Goal: Task Accomplishment & Management: Use online tool/utility

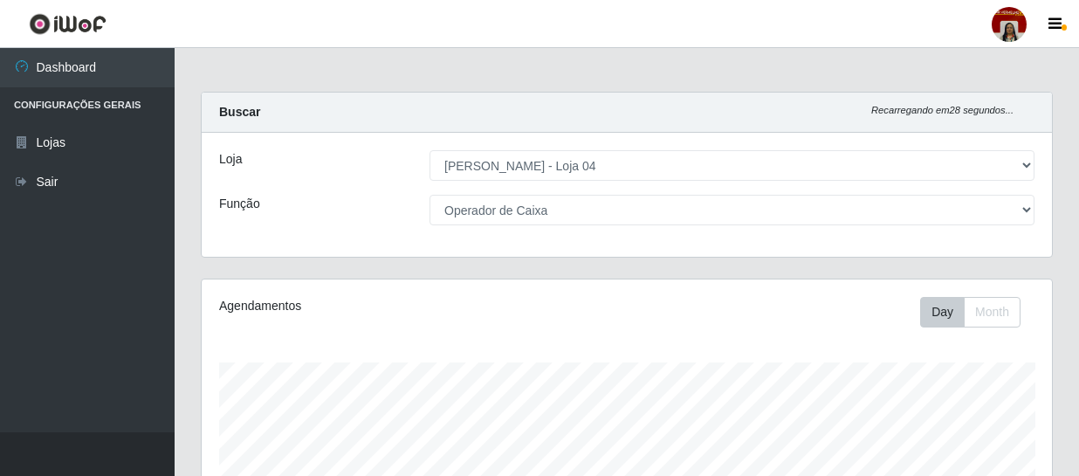
select select "251"
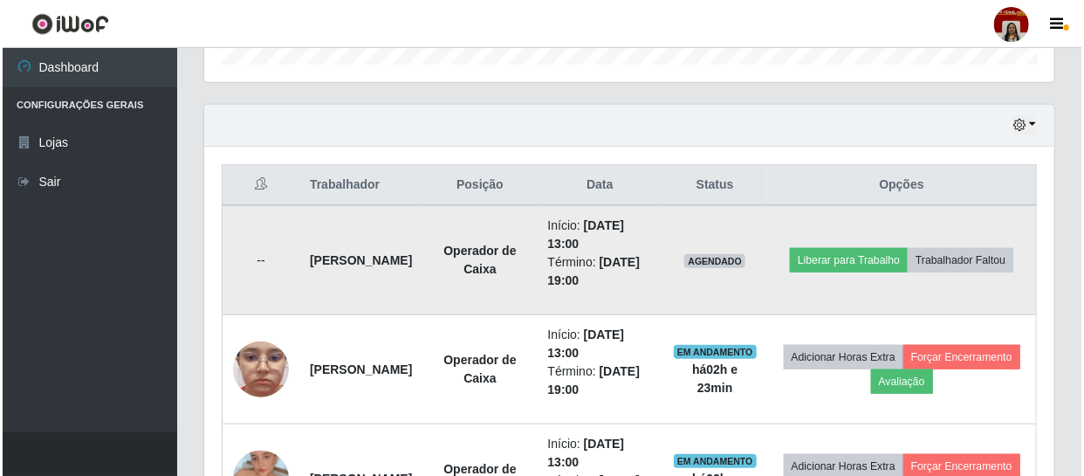
scroll to position [610, 0]
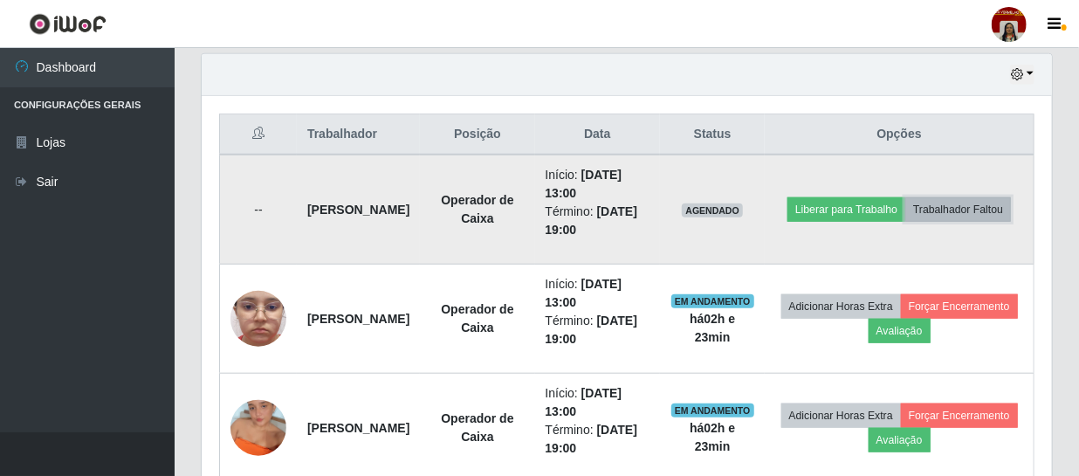
click at [942, 222] on button "Trabalhador Faltou" at bounding box center [958, 209] width 106 height 24
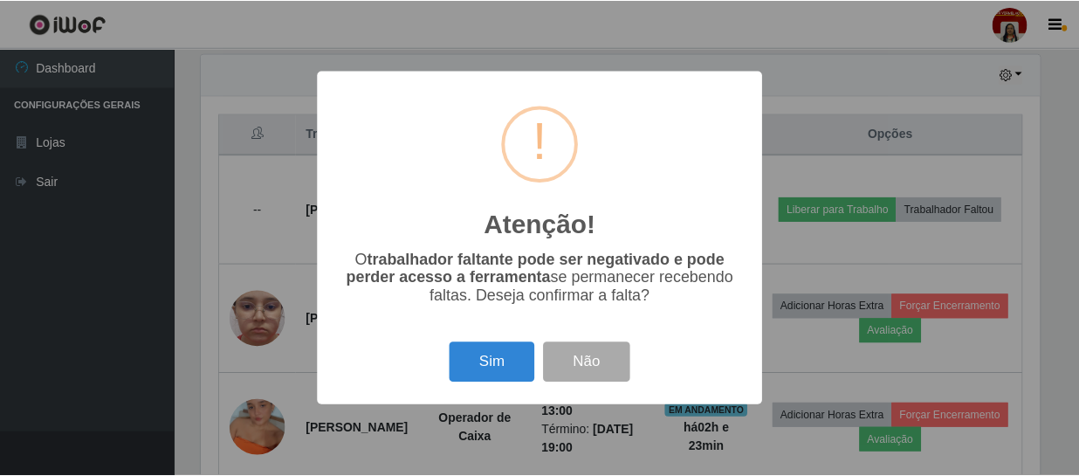
scroll to position [362, 842]
click at [204, 263] on div "Atenção! × O trabalhador faltante pode ser negativado e pode perder acesso a fe…" at bounding box center [542, 238] width 1084 height 476
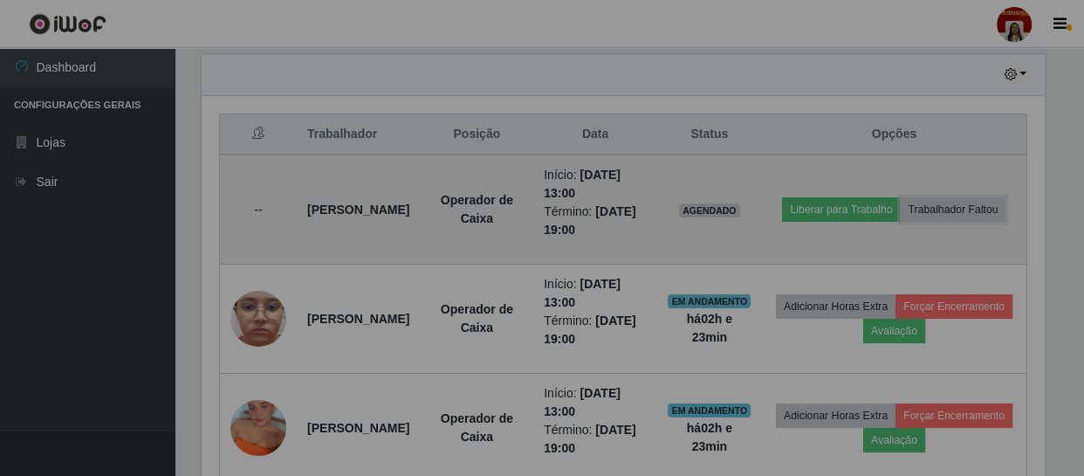
scroll to position [362, 850]
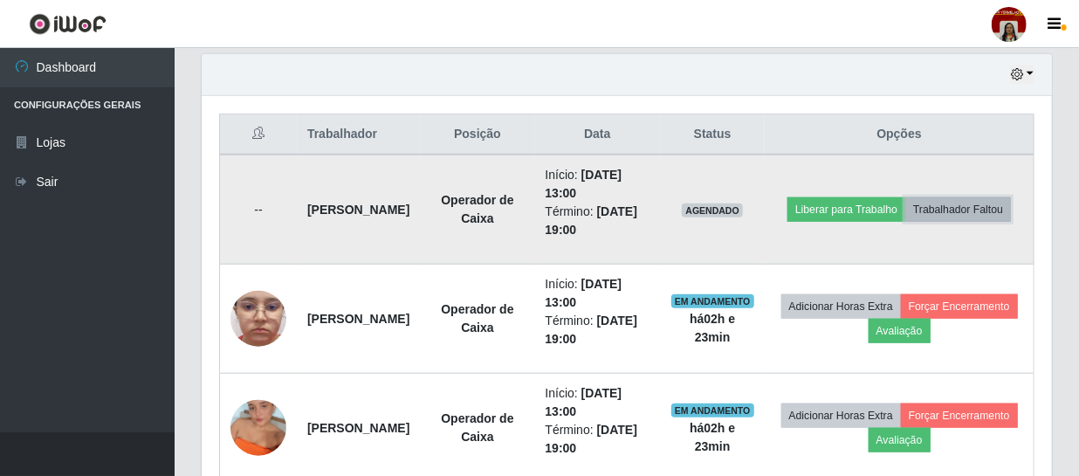
click at [912, 215] on button "Trabalhador Faltou" at bounding box center [958, 209] width 106 height 24
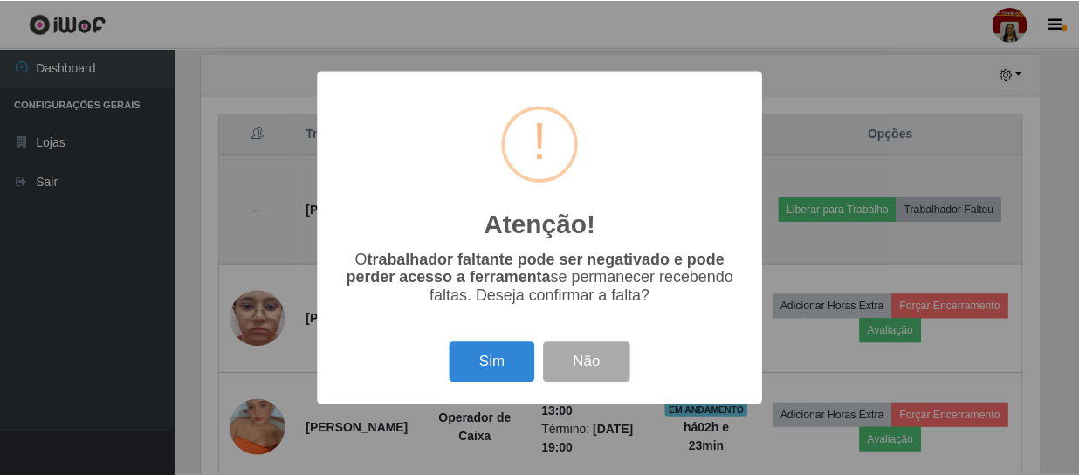
scroll to position [362, 842]
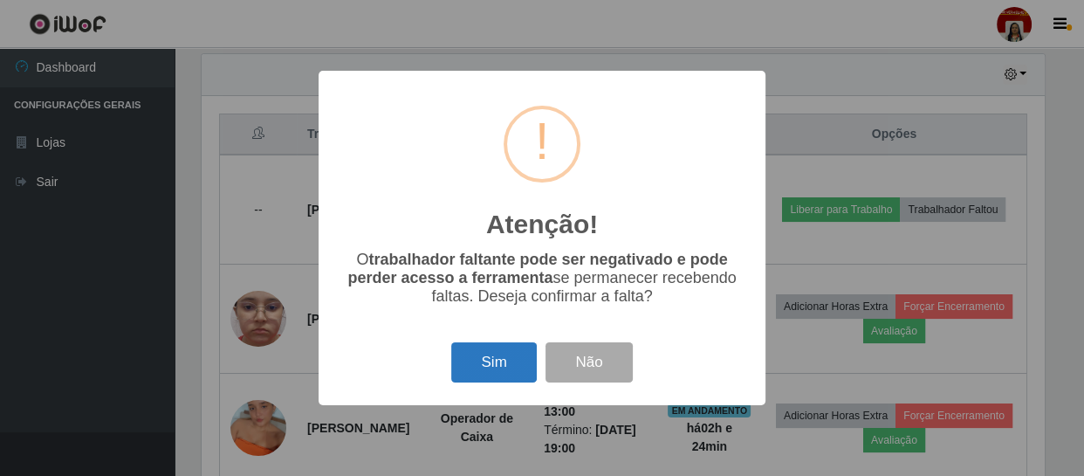
click at [477, 365] on button "Sim" at bounding box center [493, 362] width 85 height 41
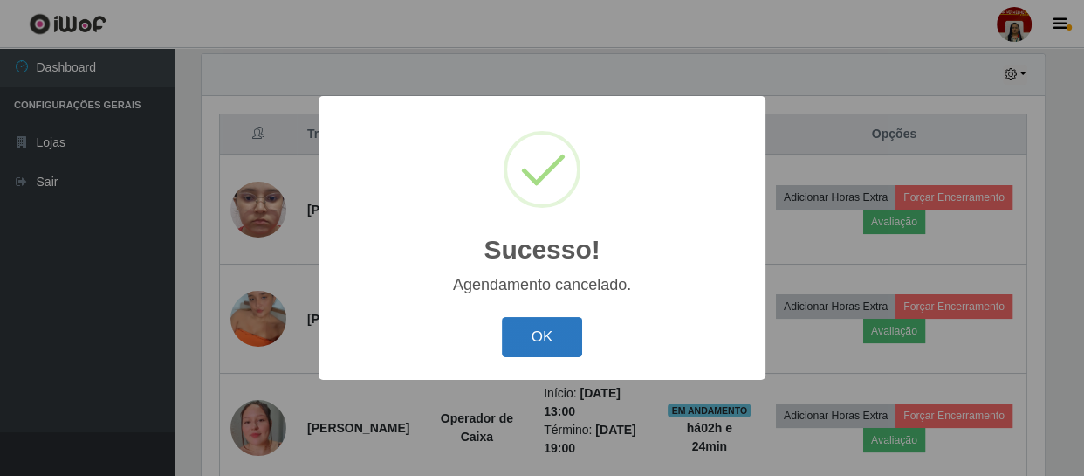
click at [533, 330] on button "OK" at bounding box center [542, 337] width 81 height 41
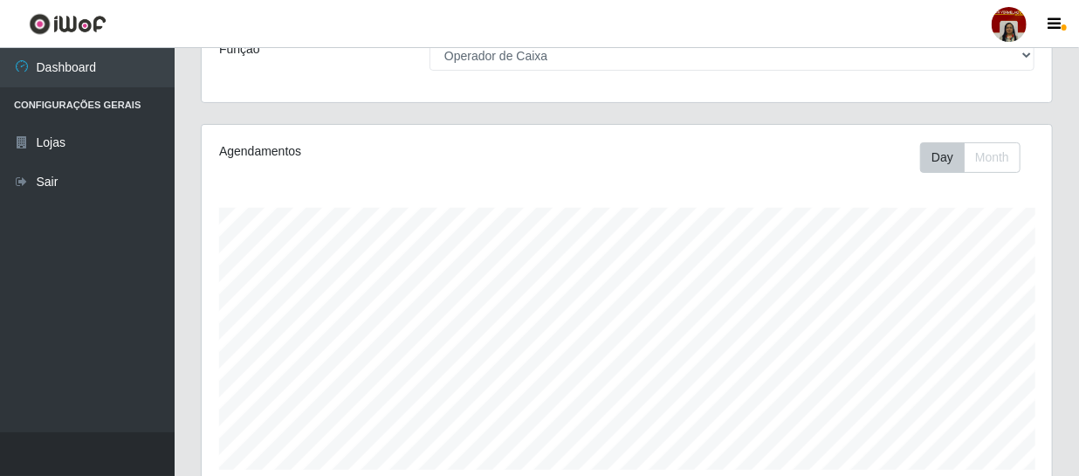
scroll to position [64, 0]
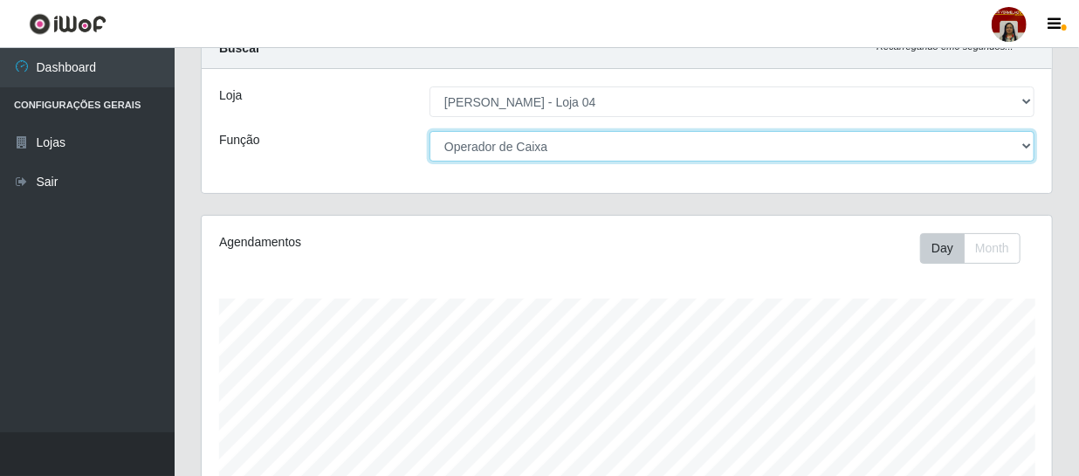
click at [564, 147] on select "[Selecione...] ASG ASG + ASG ++ Auxiliar de Depósito Auxiliar de Depósito + Aux…" at bounding box center [731, 146] width 605 height 31
select select "112"
click at [429, 131] on select "[Selecione...] ASG ASG + ASG ++ Auxiliar de Depósito Auxiliar de Depósito + Aux…" at bounding box center [731, 146] width 605 height 31
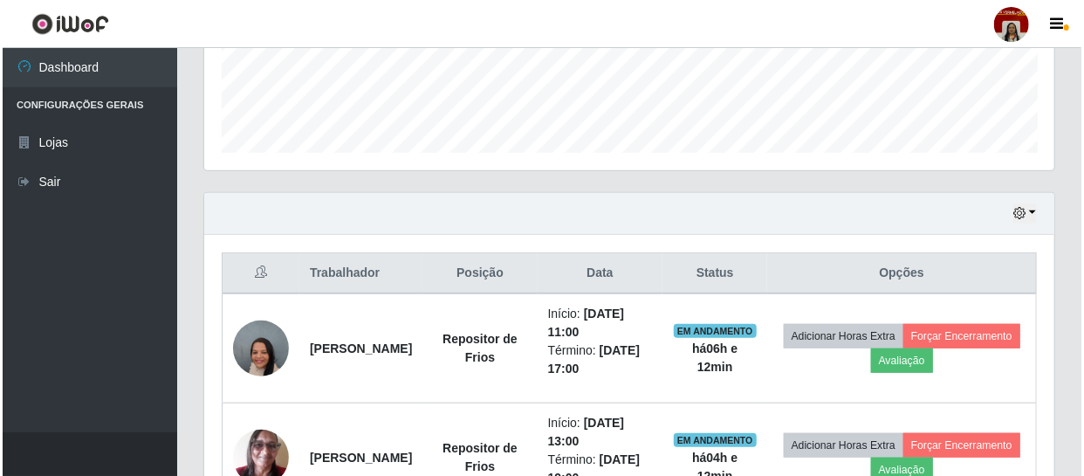
scroll to position [690, 0]
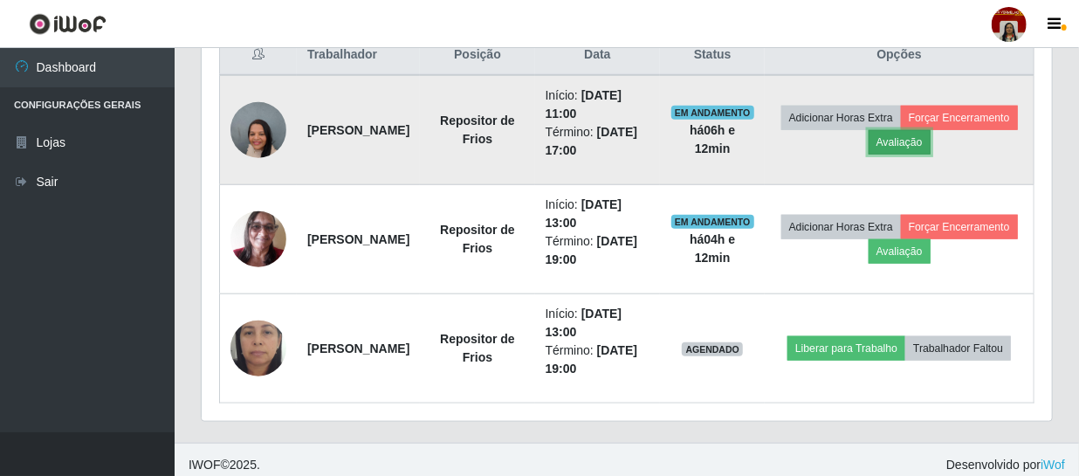
click at [930, 136] on button "Avaliação" at bounding box center [900, 142] width 62 height 24
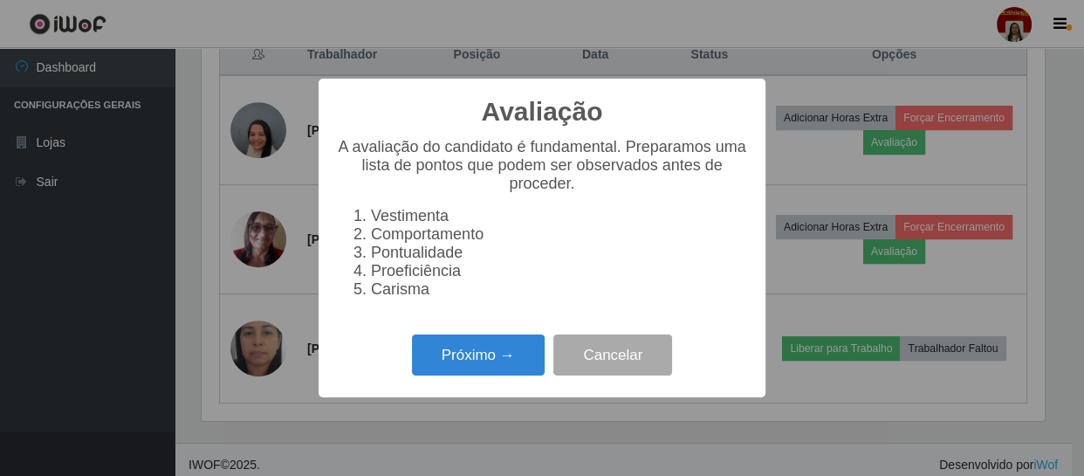
scroll to position [362, 842]
click at [471, 371] on button "Próximo →" at bounding box center [478, 354] width 133 height 41
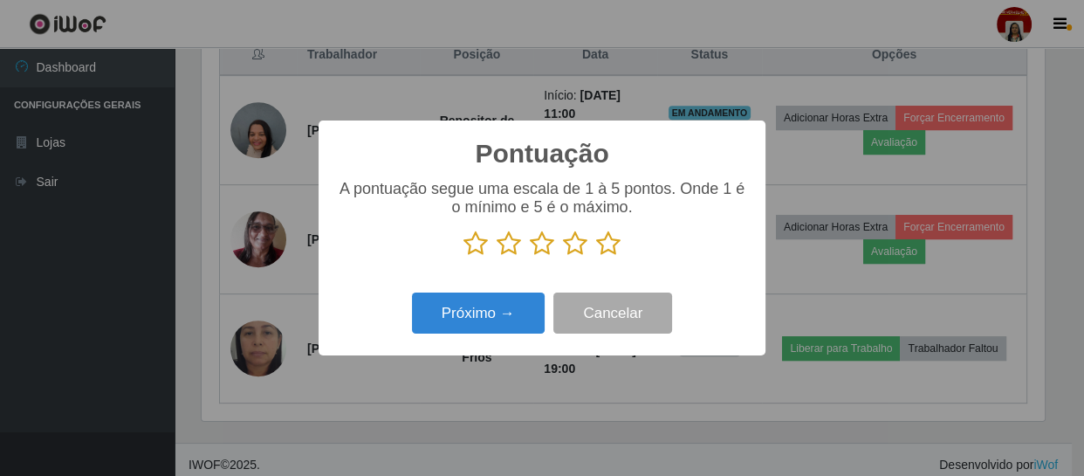
click at [607, 247] on icon at bounding box center [608, 243] width 24 height 26
click at [596, 257] on input "radio" at bounding box center [596, 257] width 0 height 0
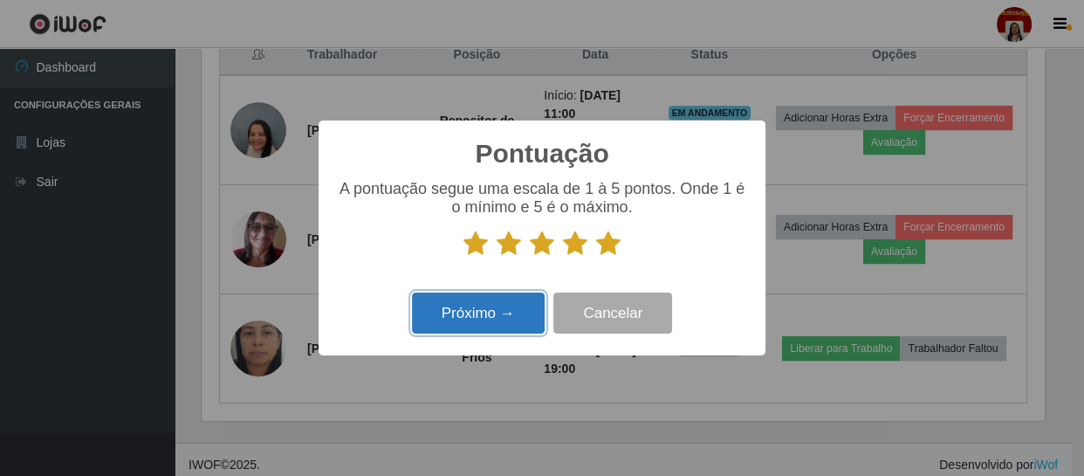
click at [487, 314] on button "Próximo →" at bounding box center [478, 312] width 133 height 41
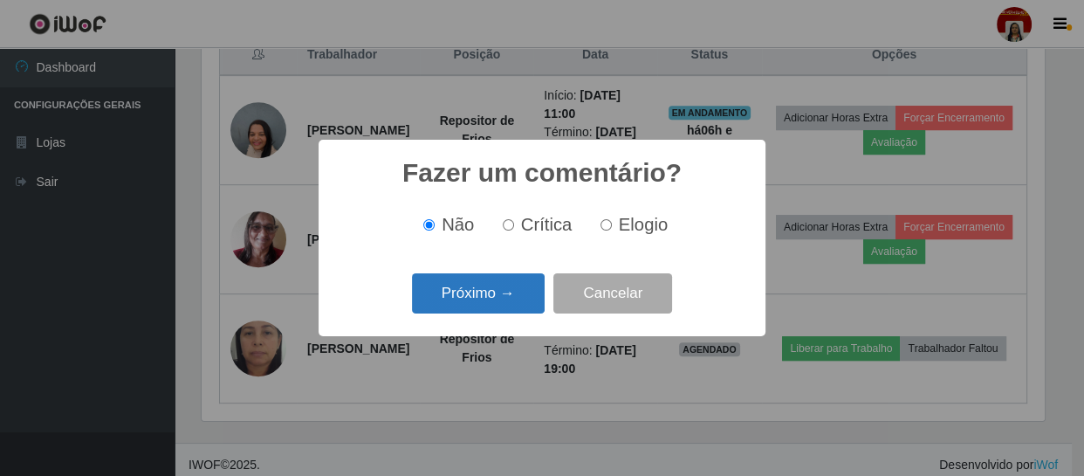
click at [505, 290] on button "Próximo →" at bounding box center [478, 293] width 133 height 41
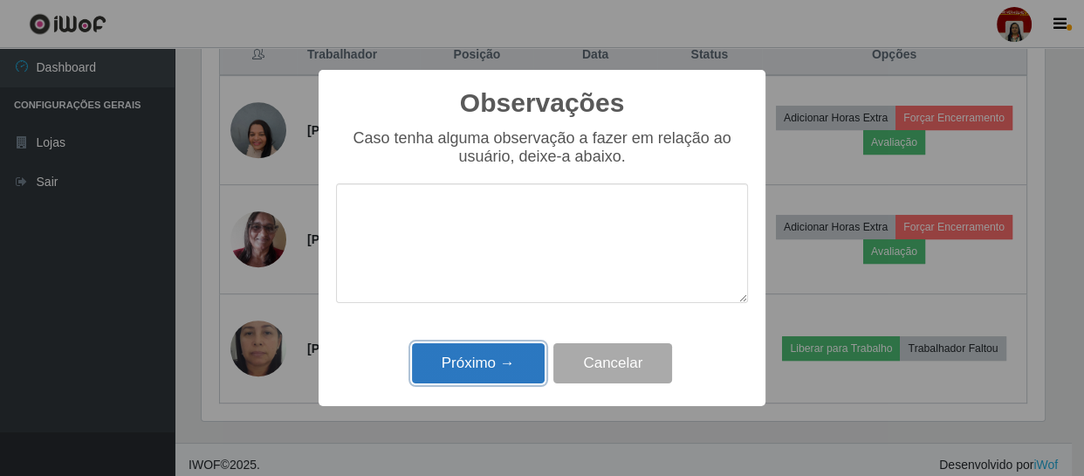
click at [493, 367] on button "Próximo →" at bounding box center [478, 363] width 133 height 41
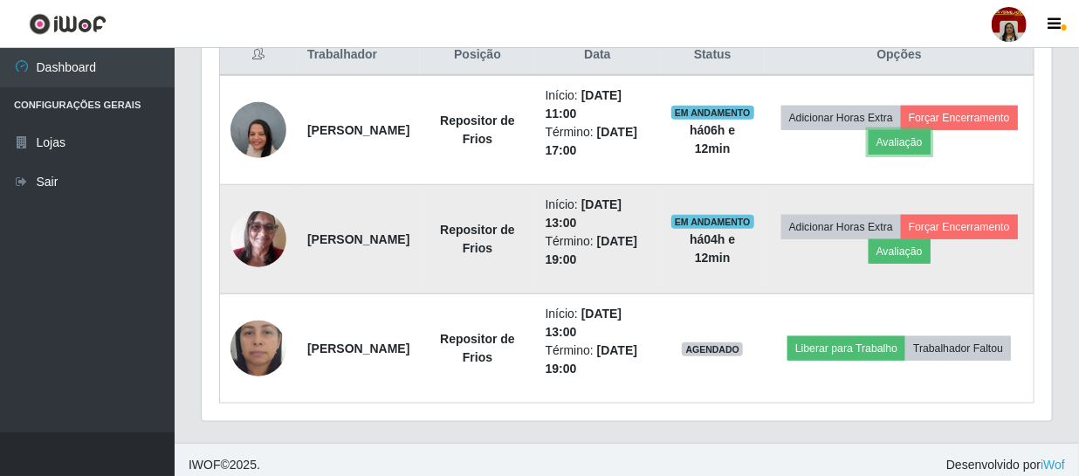
scroll to position [362, 850]
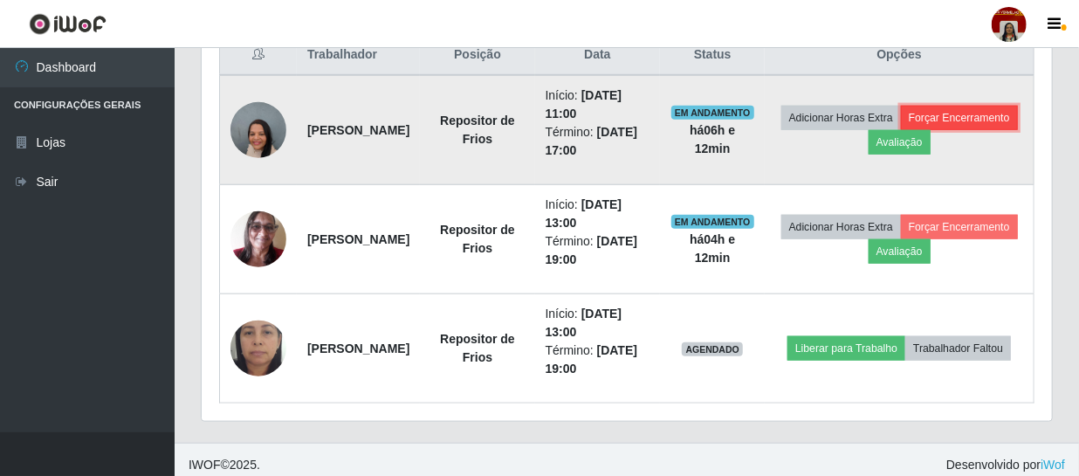
click at [901, 130] on button "Forçar Encerramento" at bounding box center [959, 118] width 117 height 24
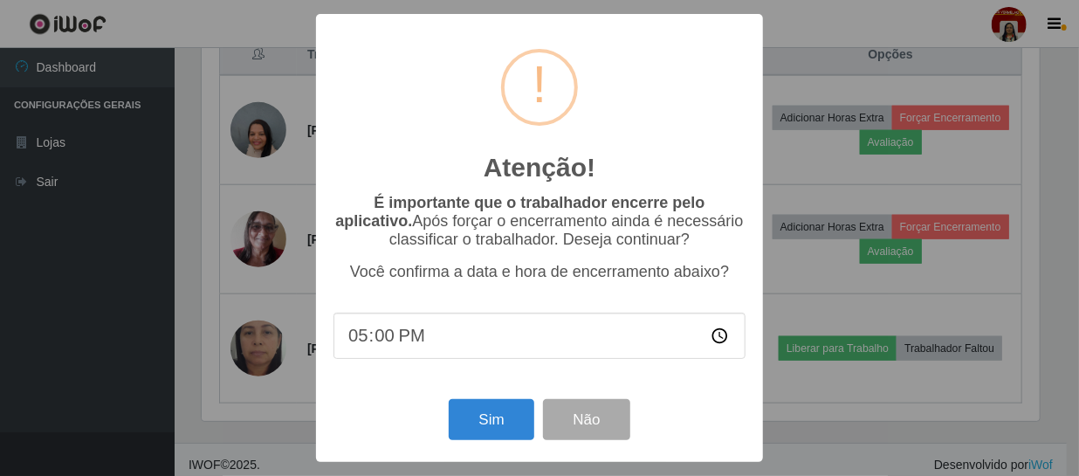
scroll to position [362, 842]
click at [498, 440] on button "Sim" at bounding box center [493, 419] width 85 height 41
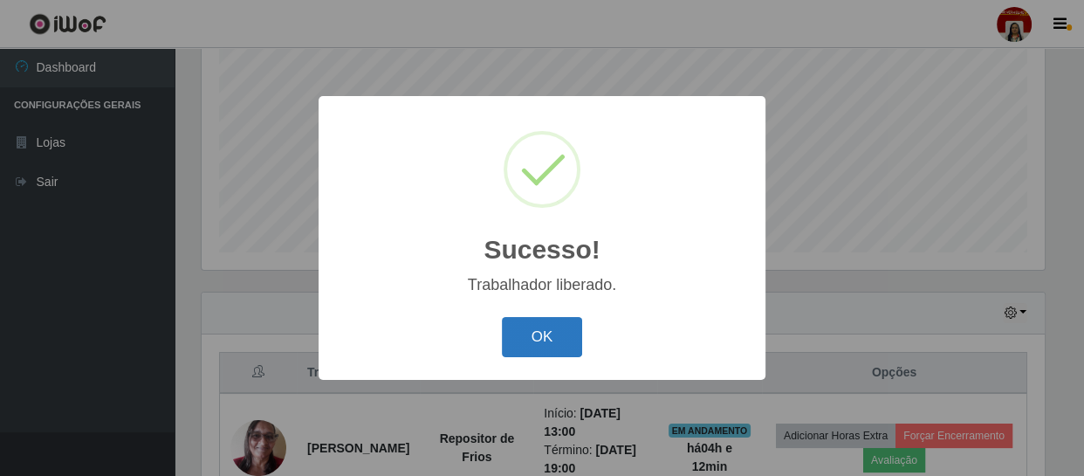
click at [559, 349] on button "OK" at bounding box center [542, 337] width 81 height 41
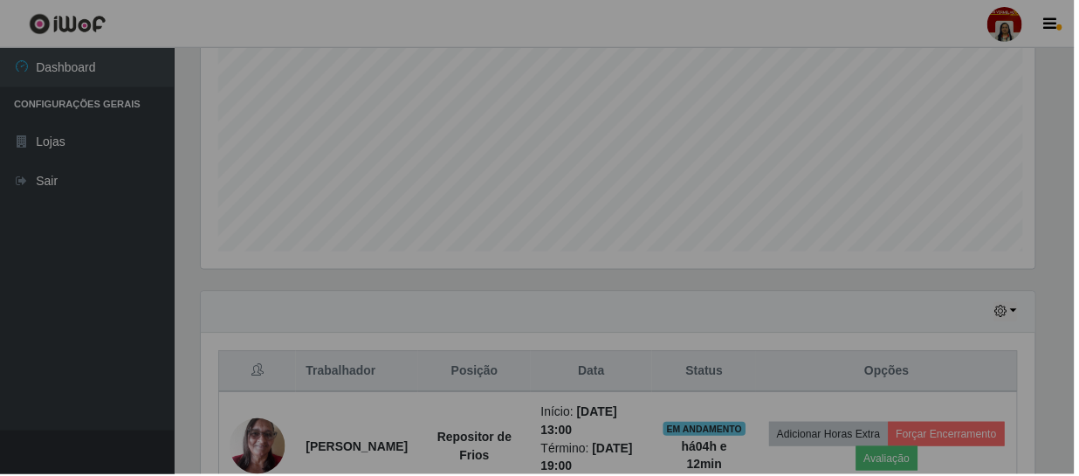
scroll to position [362, 850]
